Goal: Transaction & Acquisition: Purchase product/service

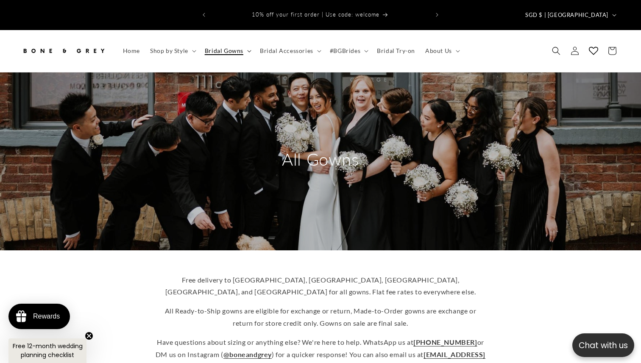
click at [223, 47] on span "Bridal Gowns" at bounding box center [224, 51] width 39 height 8
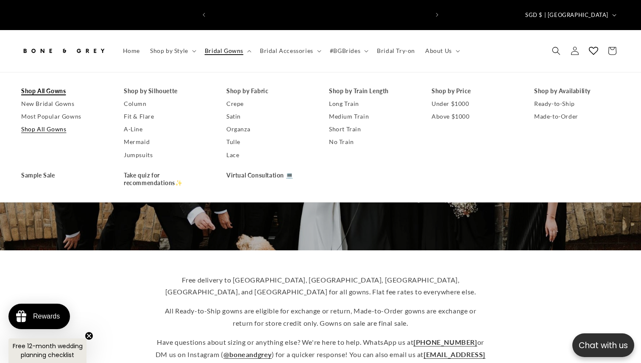
scroll to position [0, 218]
click at [61, 85] on link "Shop All Gowns" at bounding box center [64, 91] width 86 height 13
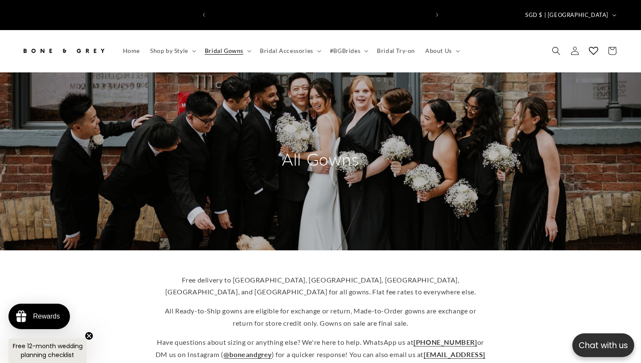
scroll to position [0, 436]
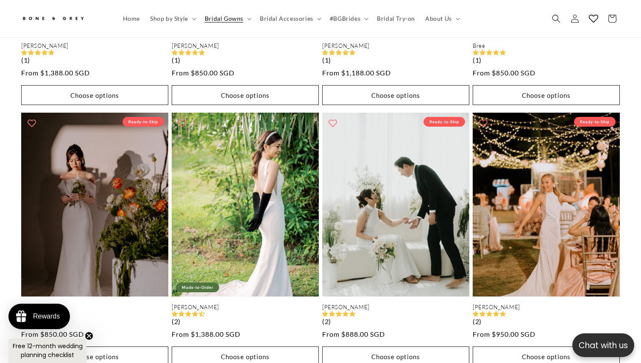
scroll to position [1648, 0]
